Goal: Information Seeking & Learning: Learn about a topic

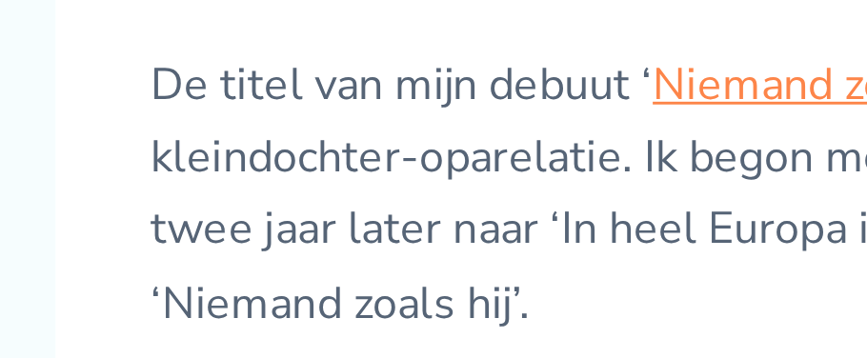
scroll to position [936, 0]
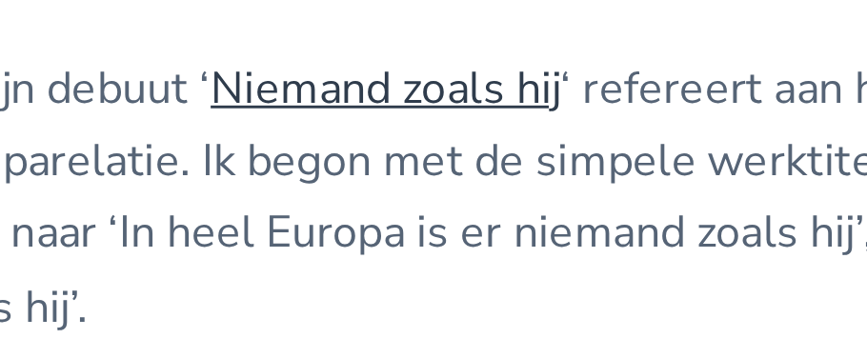
click at [310, 127] on link "Niemand zoals hij" at bounding box center [284, 116] width 120 height 21
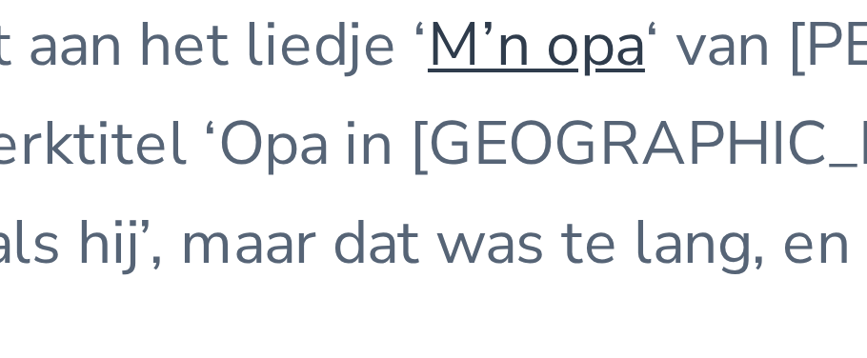
click at [554, 127] on link "M’n opa" at bounding box center [544, 116] width 54 height 21
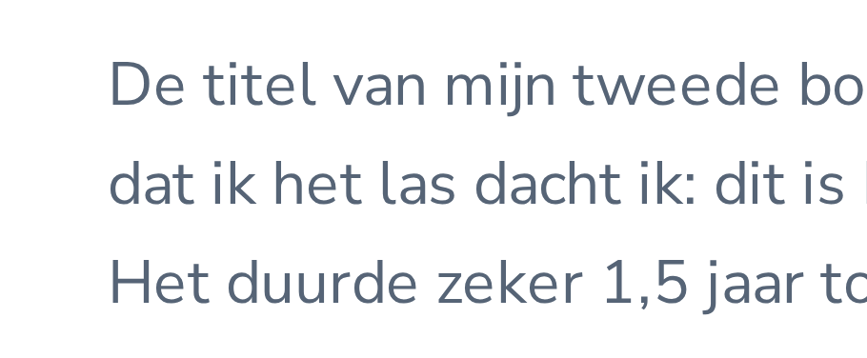
scroll to position [937, 0]
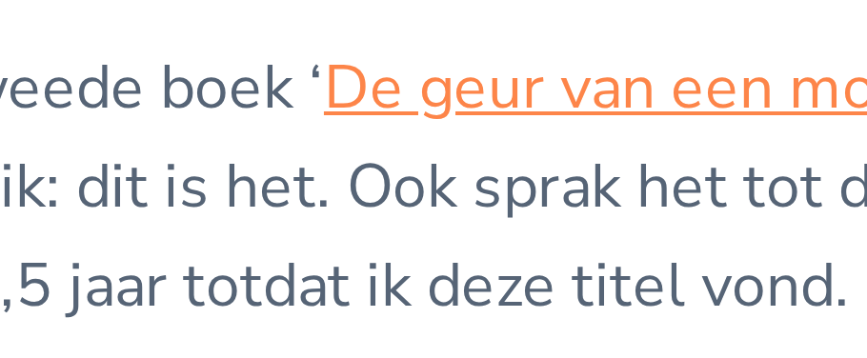
click at [213, 288] on p "De titel van mijn debuut ‘ Niemand zoals hij ‘ refereert aan het liedje ‘ M’n o…" at bounding box center [433, 216] width 764 height 227
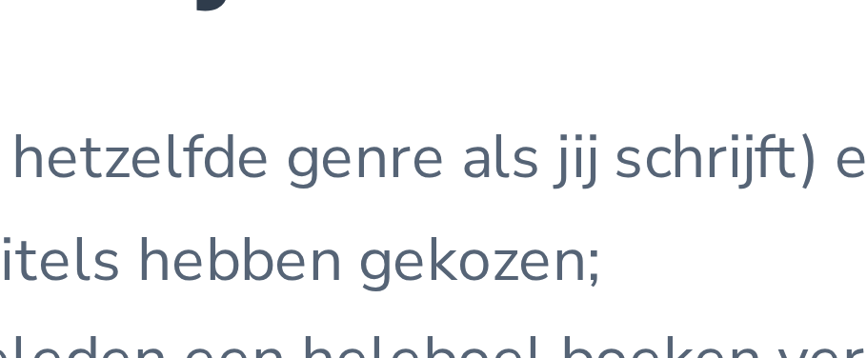
scroll to position [1075, 0]
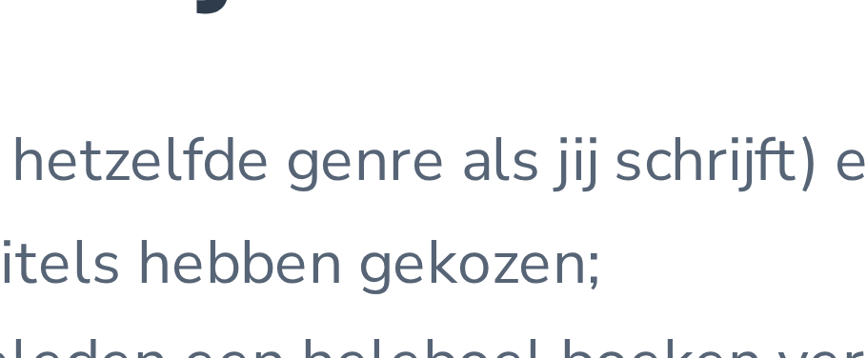
click at [409, 305] on li "Probeer erachter te komen wáárom ze voor de titels hebben gekozen;" at bounding box center [433, 305] width 764 height 25
click at [403, 304] on li "Probeer erachter te komen wáárom ze voor de titels hebben gekozen;" at bounding box center [433, 305] width 764 height 25
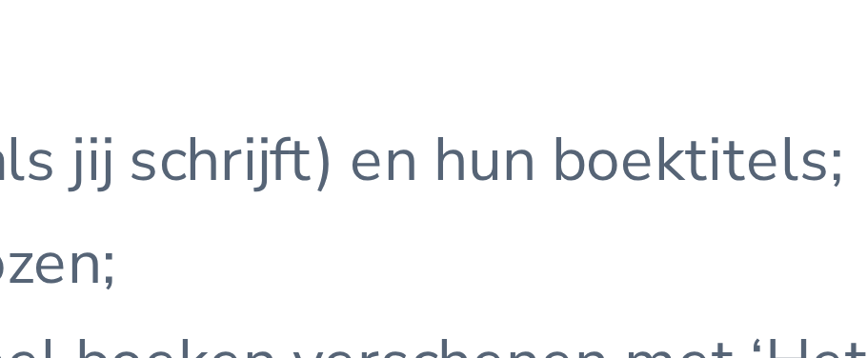
click at [530, 300] on li "Probeer erachter te komen wáárom ze voor de titels hebben gekozen;" at bounding box center [433, 305] width 764 height 25
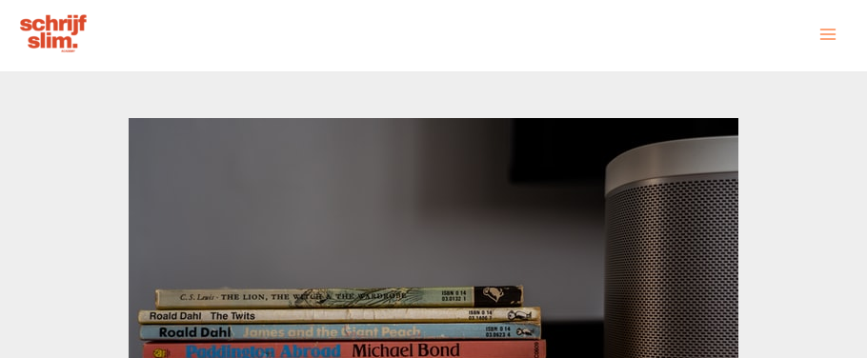
scroll to position [0, 0]
